Goal: Task Accomplishment & Management: Use online tool/utility

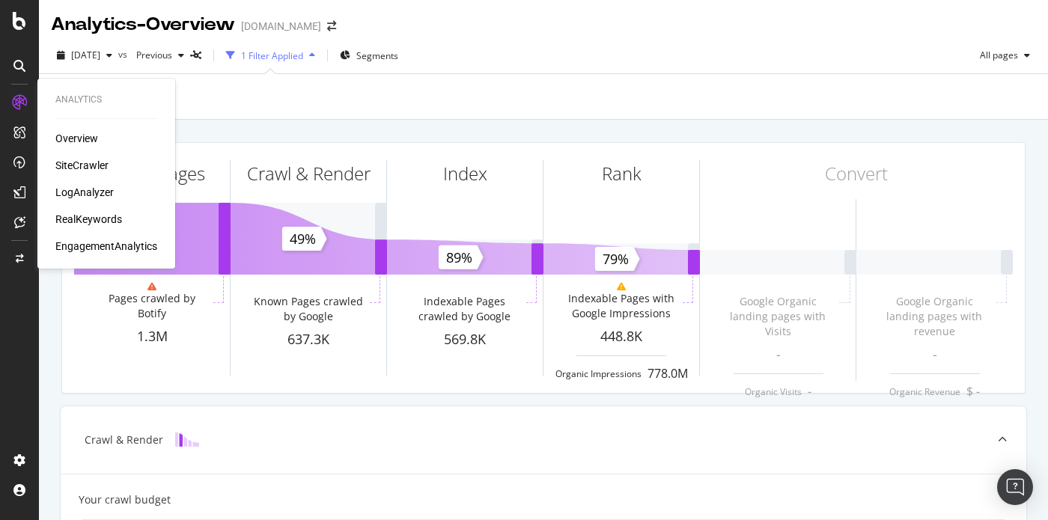
click at [58, 192] on div "LogAnalyzer" at bounding box center [84, 192] width 58 height 15
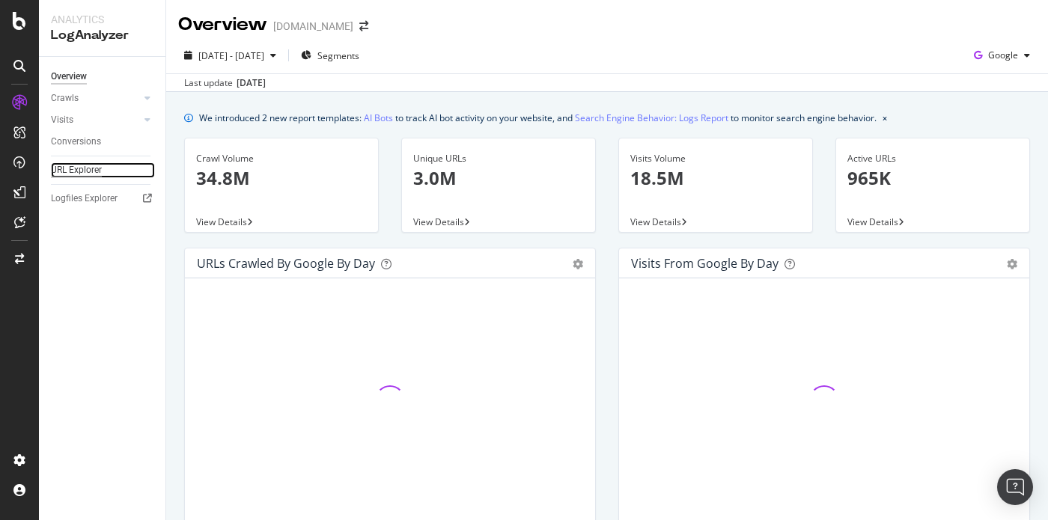
click at [85, 165] on div "URL Explorer" at bounding box center [76, 170] width 51 height 16
